Goal: Find specific page/section

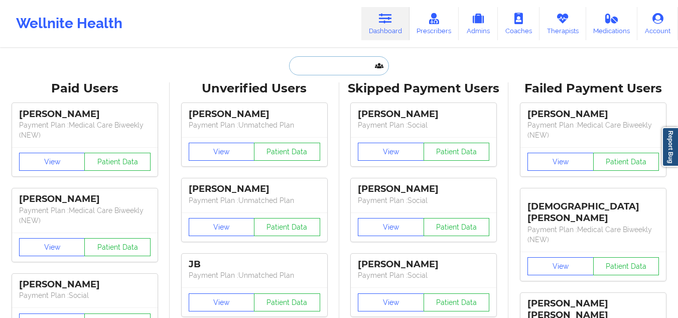
click at [306, 62] on input "text" at bounding box center [338, 65] width 99 height 19
paste input "[EMAIL_ADDRESS][DOMAIN_NAME]"
type input "[EMAIL_ADDRESS][DOMAIN_NAME]"
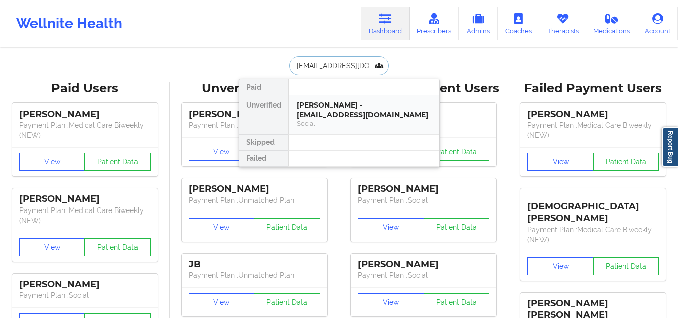
click at [298, 116] on div "[PERSON_NAME] - [EMAIL_ADDRESS][DOMAIN_NAME]" at bounding box center [364, 109] width 134 height 19
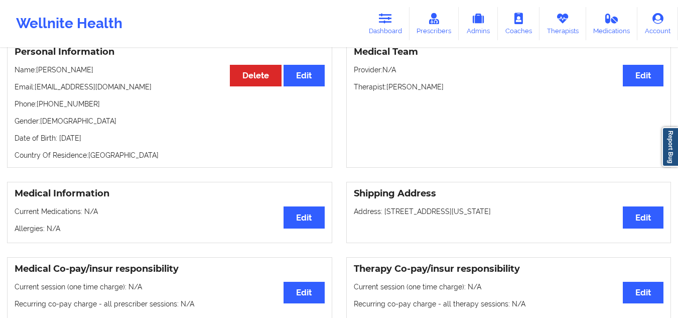
scroll to position [88, 0]
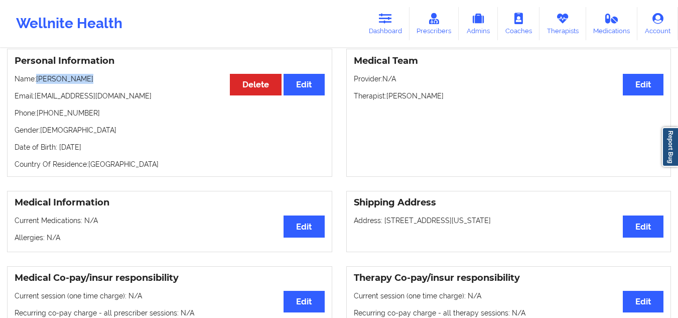
drag, startPoint x: 97, startPoint y: 83, endPoint x: 36, endPoint y: 77, distance: 62.0
click at [36, 77] on p "Name: [PERSON_NAME]" at bounding box center [170, 79] width 310 height 10
copy p "[PERSON_NAME]"
click at [384, 146] on div "Medical Team Edit Provider: N/A Therapist: [PERSON_NAME]" at bounding box center [508, 113] width 325 height 128
